Goal: Check status: Check status

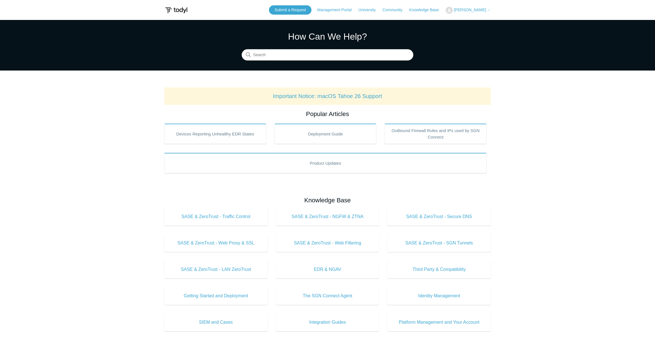
click at [478, 12] on span "[PERSON_NAME]" at bounding box center [470, 10] width 32 height 4
click at [472, 24] on link "My Support Requests" at bounding box center [473, 22] width 55 height 10
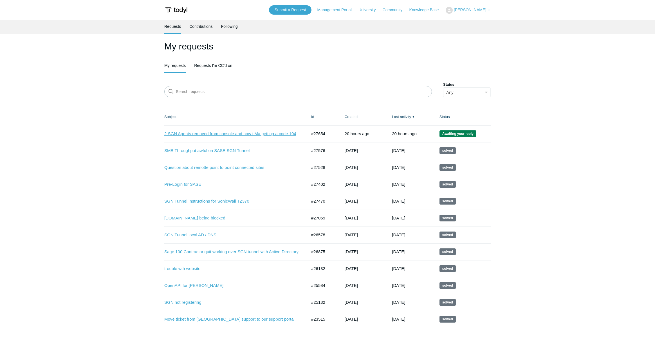
click at [211, 134] on link "2 SGN Agents removed from console and now i Ma getting a code 104" at bounding box center [231, 134] width 134 height 6
